Goal: Navigation & Orientation: Find specific page/section

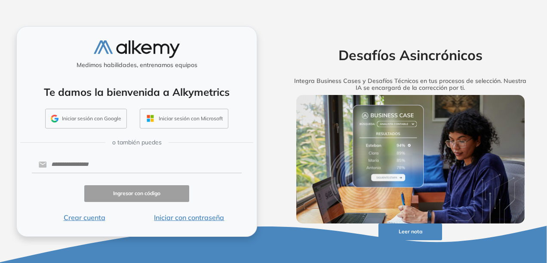
click at [164, 220] on button "Iniciar con contraseña" at bounding box center [189, 217] width 105 height 10
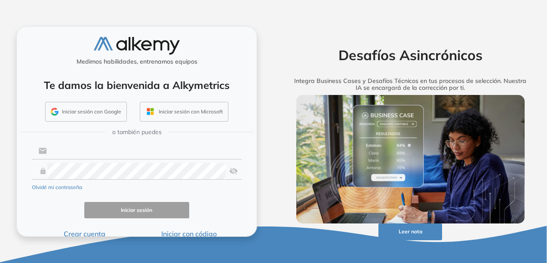
type input "**********"
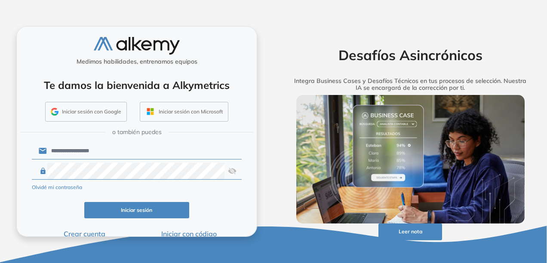
click at [126, 146] on input "**********" at bounding box center [144, 151] width 195 height 16
click at [46, 206] on div "Iniciar sesión" at bounding box center [137, 210] width 210 height 17
click at [90, 206] on button "Iniciar sesión" at bounding box center [136, 210] width 105 height 17
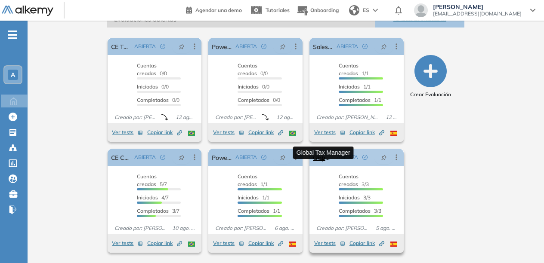
scroll to position [52, 0]
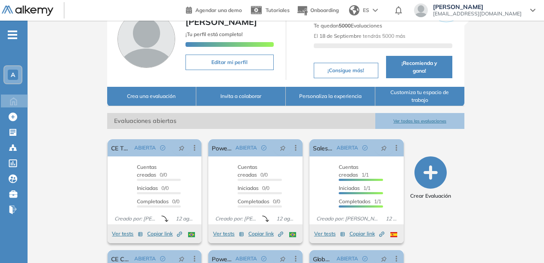
click at [425, 129] on button "Ver todas las evaluaciones" at bounding box center [419, 121] width 89 height 16
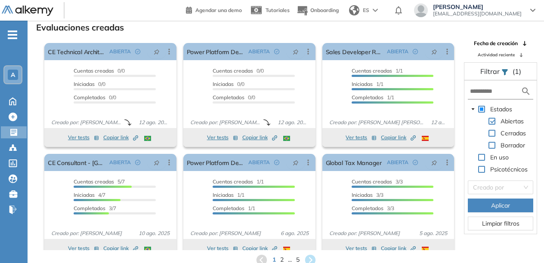
scroll to position [11, 0]
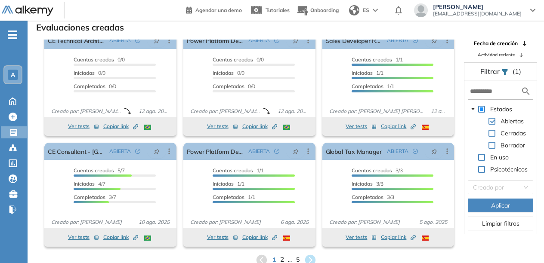
click at [282, 259] on span "2" at bounding box center [282, 260] width 4 height 10
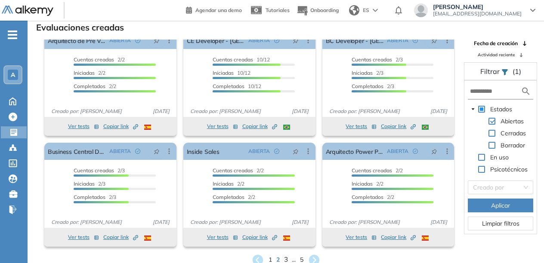
click at [286, 261] on span "3" at bounding box center [285, 260] width 4 height 10
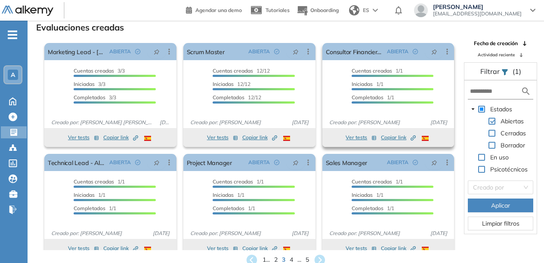
click at [383, 137] on span "Copiar link Created by potrace 1.16, written by [PERSON_NAME] [DATE]-[DATE]" at bounding box center [398, 138] width 35 height 8
